Goal: Information Seeking & Learning: Learn about a topic

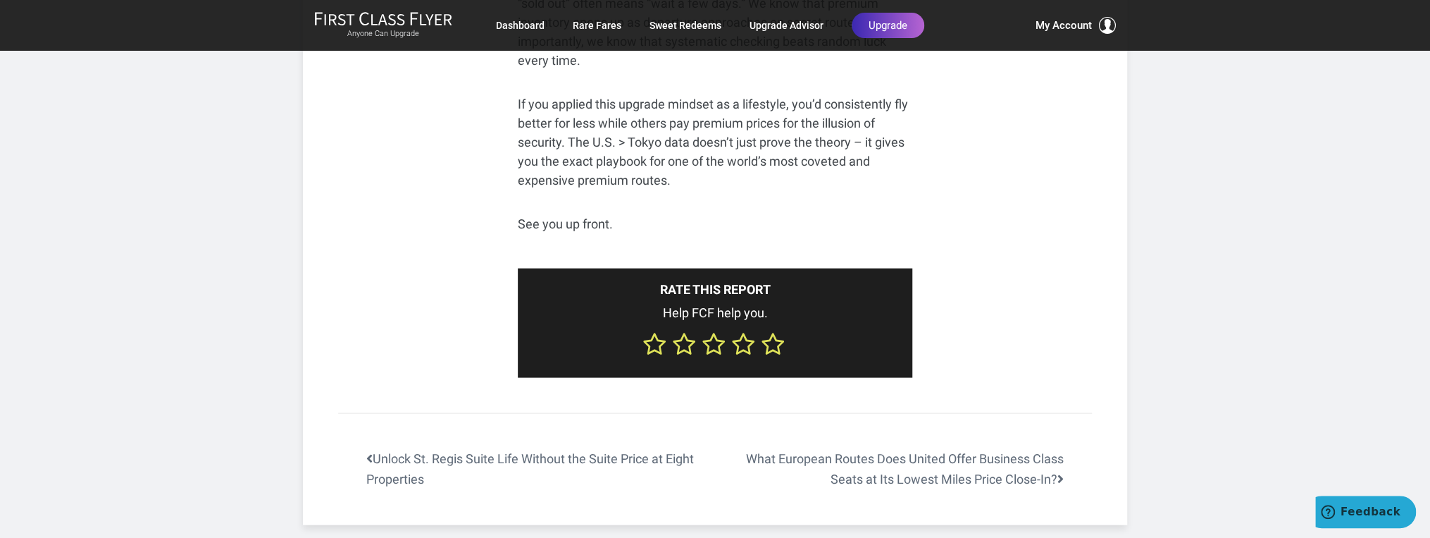
scroll to position [9068, 0]
click at [774, 333] on use at bounding box center [772, 343] width 20 height 20
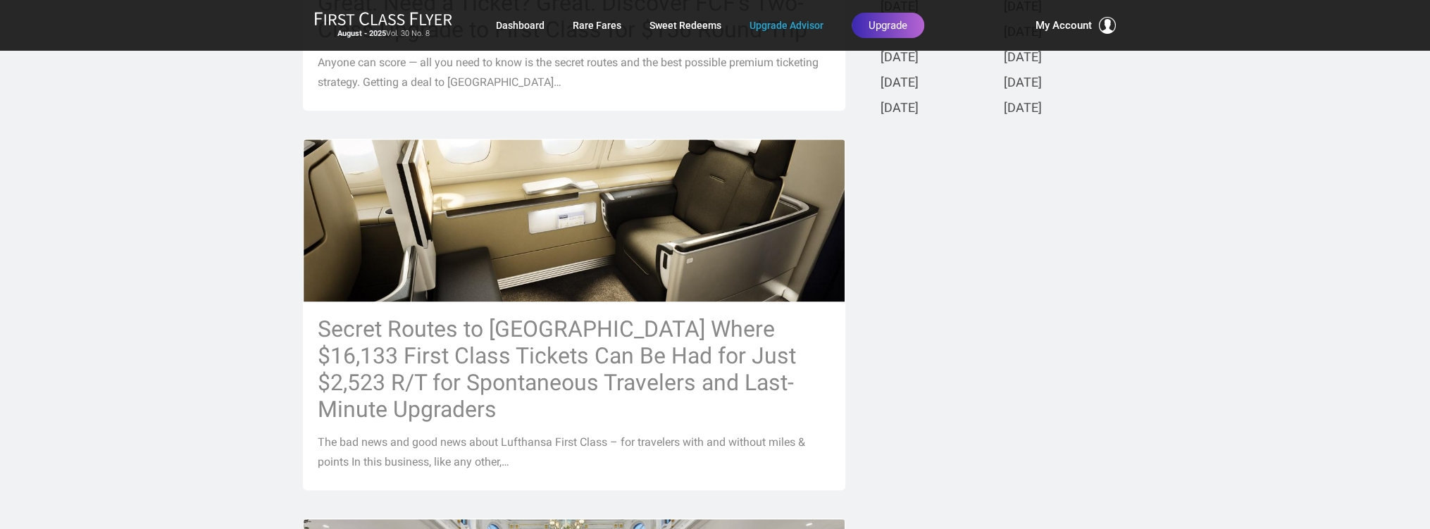
scroll to position [601, 0]
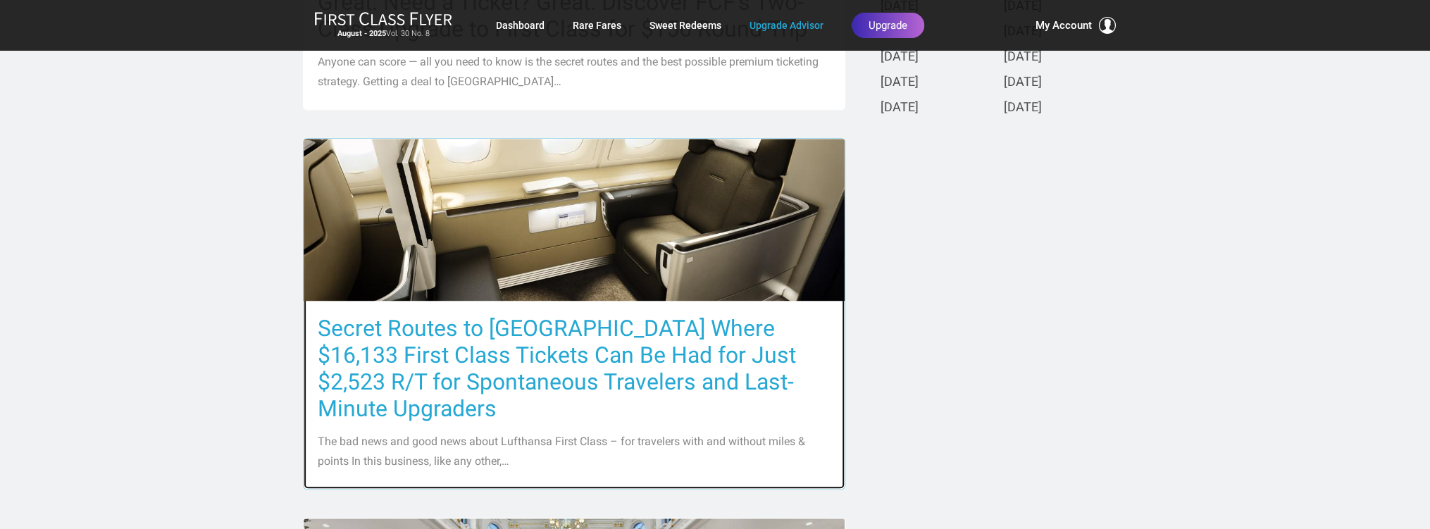
click at [427, 335] on h3 "Secret Routes to [GEOGRAPHIC_DATA] Where $16,133 First Class Tickets Can Be Had…" at bounding box center [574, 368] width 513 height 107
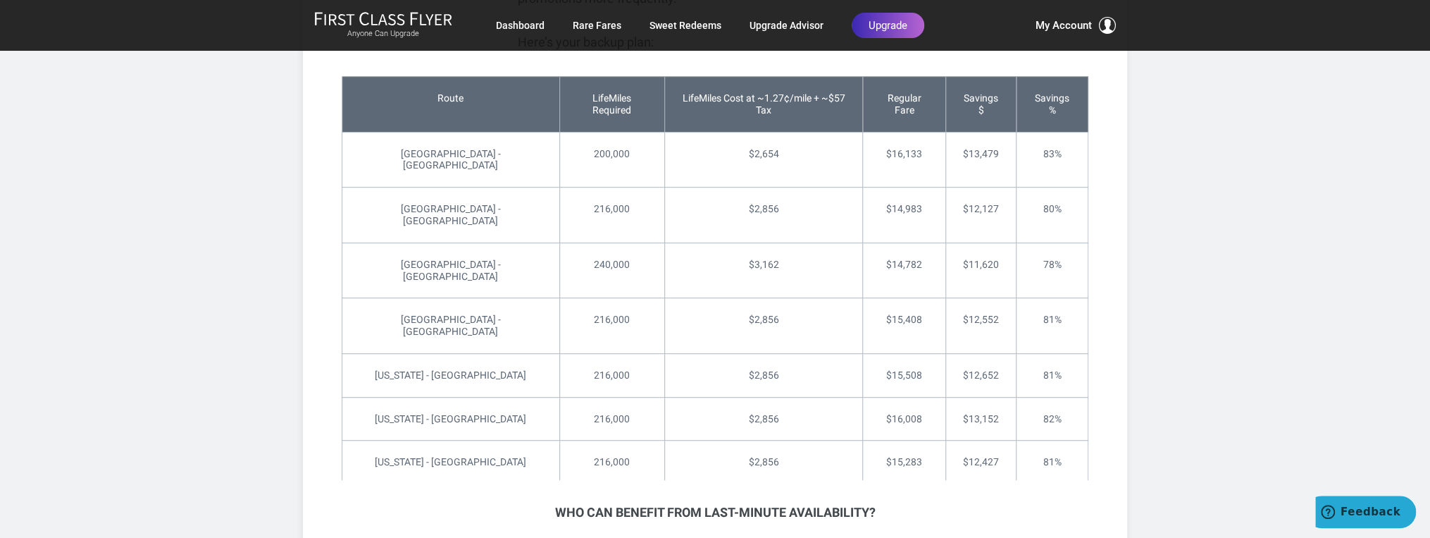
scroll to position [3945, 0]
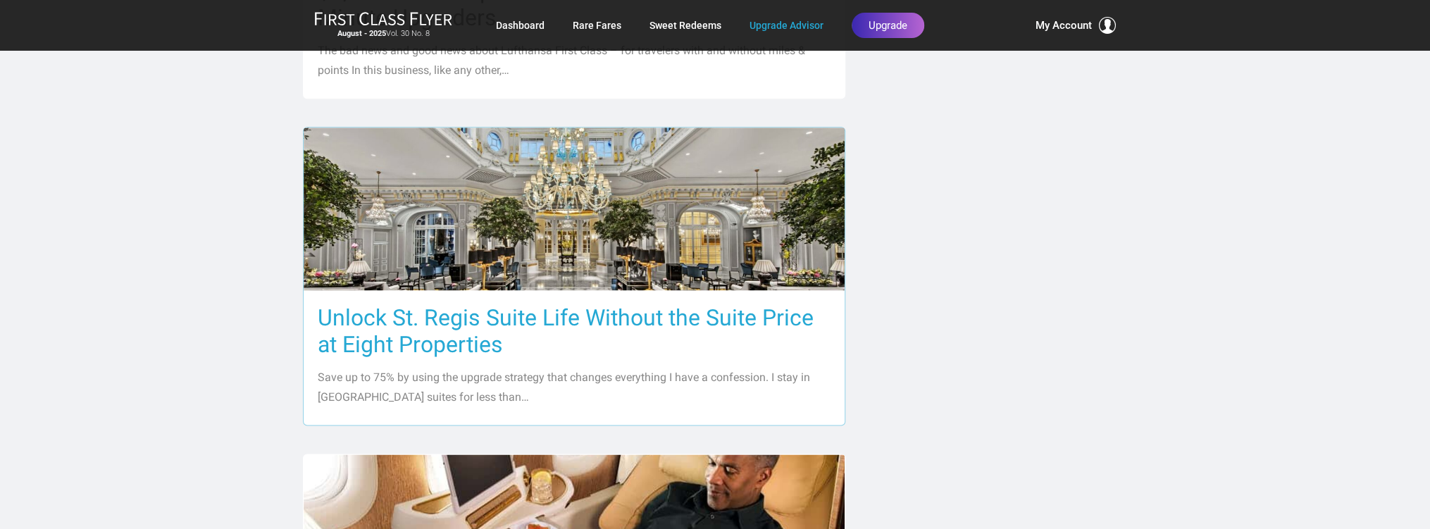
scroll to position [991, 0]
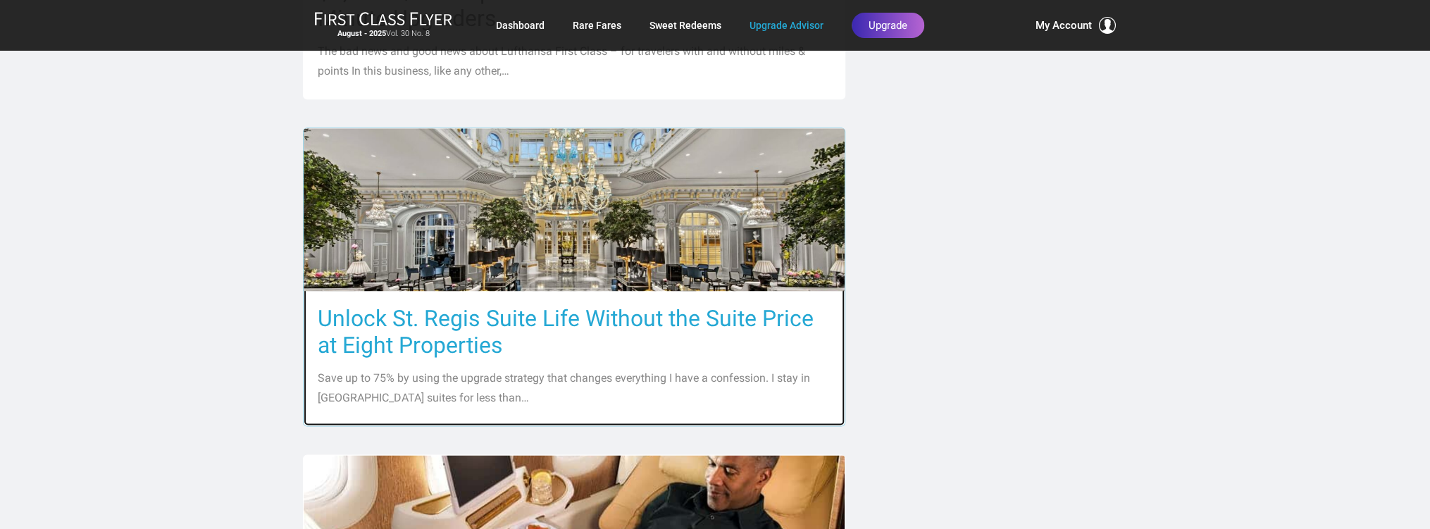
click at [448, 305] on h3 "Unlock St. Regis Suite Life Without the Suite Price at Eight Properties" at bounding box center [574, 332] width 513 height 54
